Goal: Information Seeking & Learning: Learn about a topic

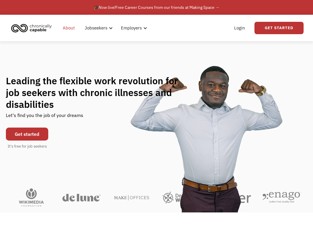
click at [73, 28] on link "About" at bounding box center [68, 28] width 19 height 19
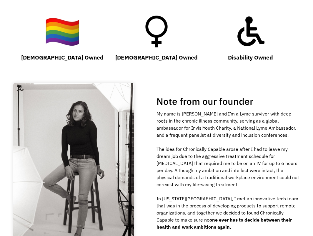
scroll to position [562, 0]
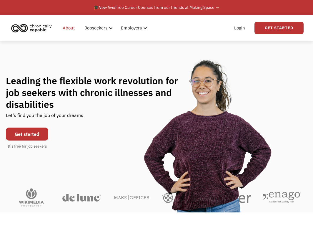
click at [71, 29] on link "About" at bounding box center [68, 28] width 19 height 19
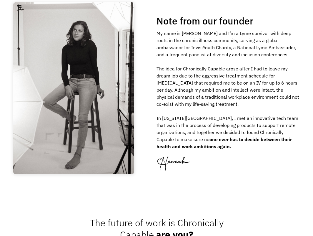
scroll to position [640, 0]
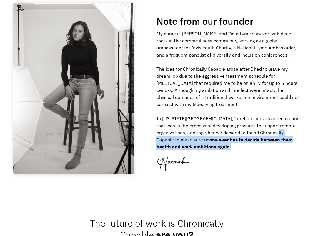
drag, startPoint x: 272, startPoint y: 132, endPoint x: 267, endPoint y: 142, distance: 11.2
click at [274, 144] on div "My name is [PERSON_NAME] and I’m a Lyme survivor with deep roots in the chronic…" at bounding box center [229, 90] width 145 height 120
copy div "to make sure no one ever has to decide between their health and work ambitions …"
